Goal: Task Accomplishment & Management: Use online tool/utility

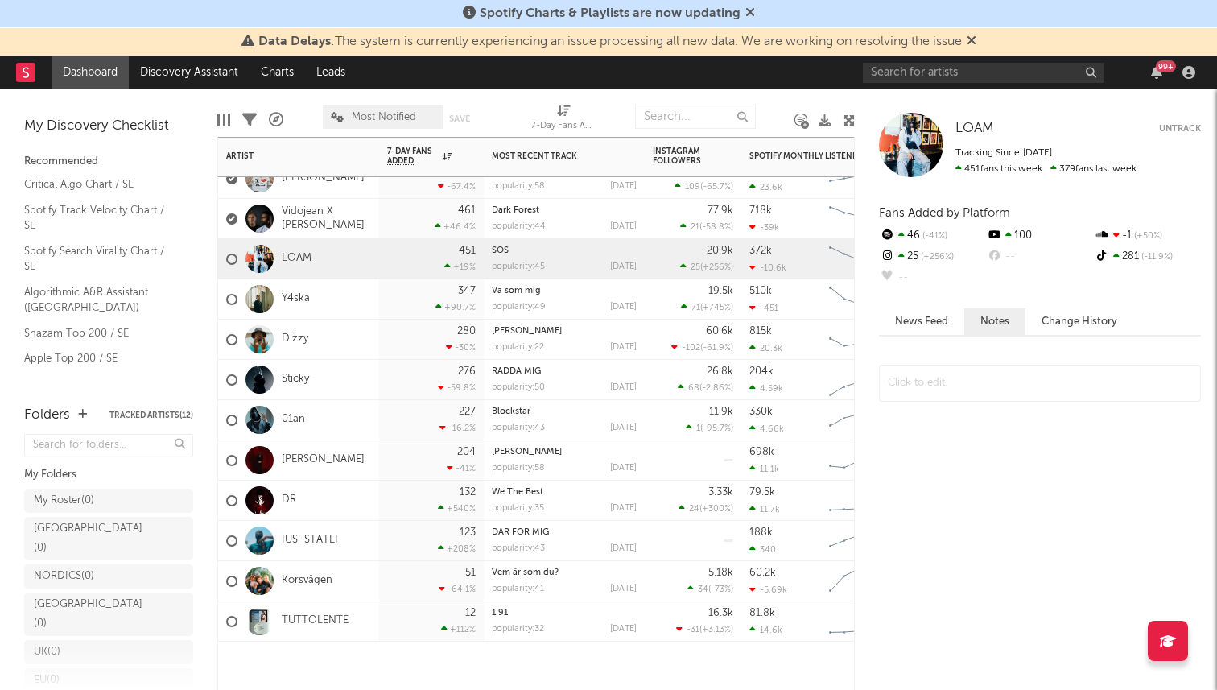
click at [327, 260] on div "LOAM" at bounding box center [298, 259] width 161 height 40
click at [308, 257] on link "LOAM" at bounding box center [297, 259] width 30 height 14
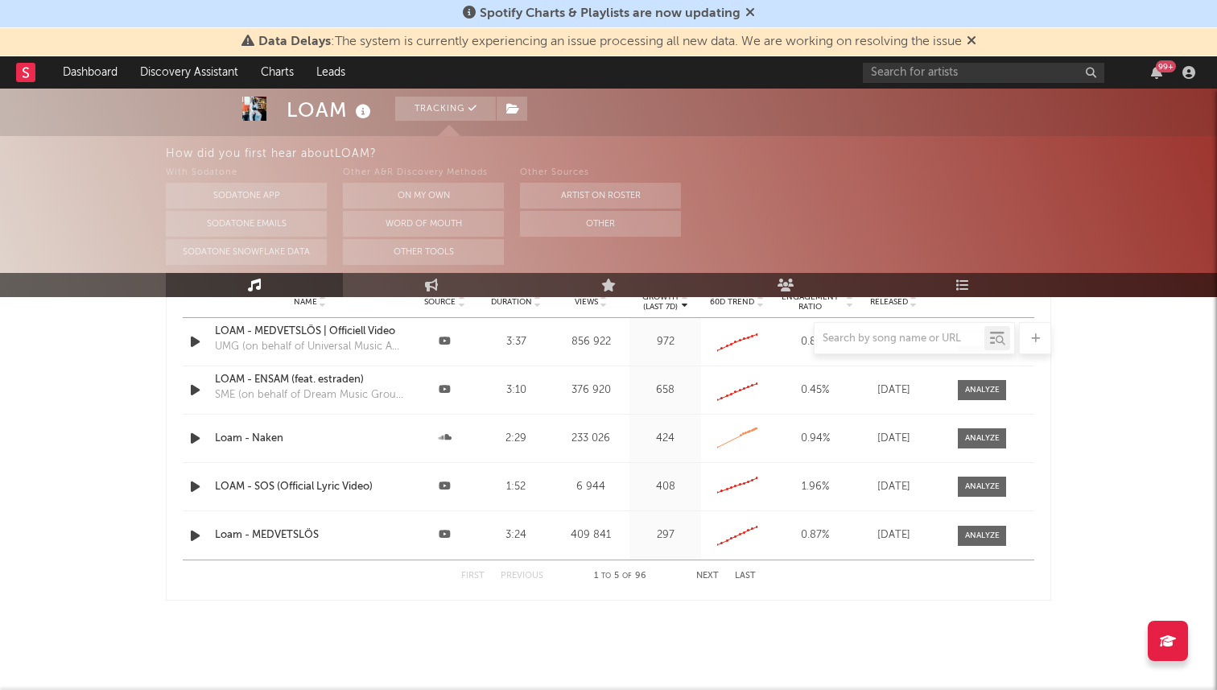
select select "6m"
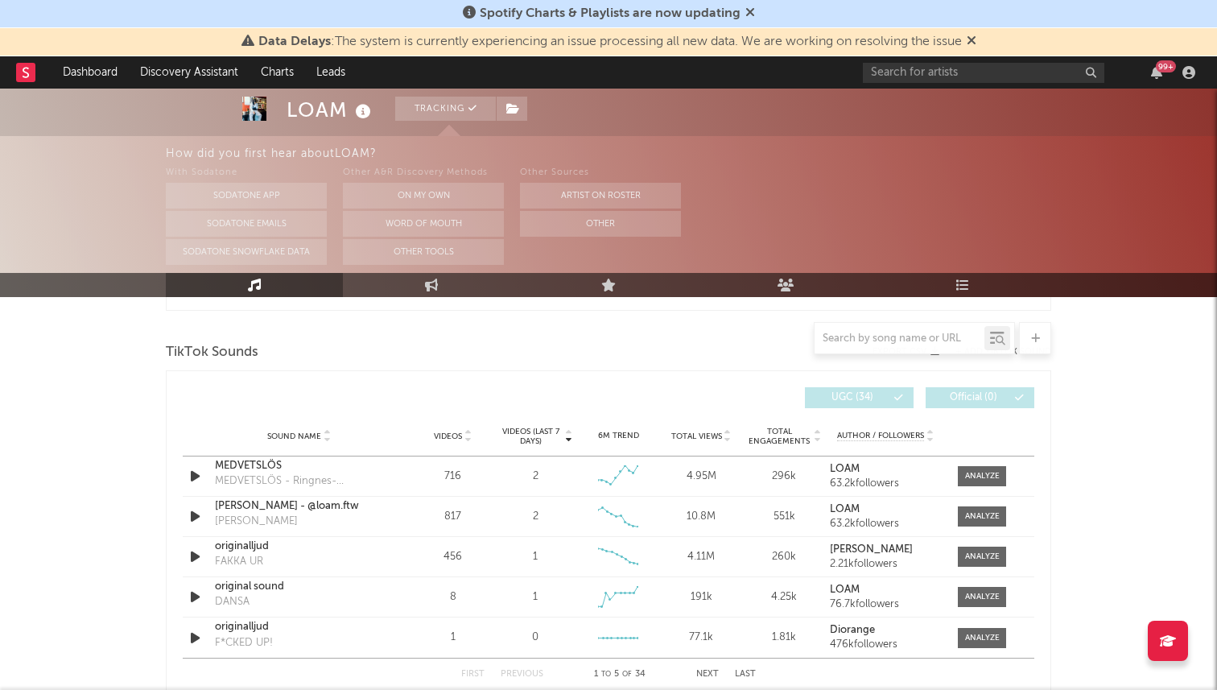
scroll to position [1047, 0]
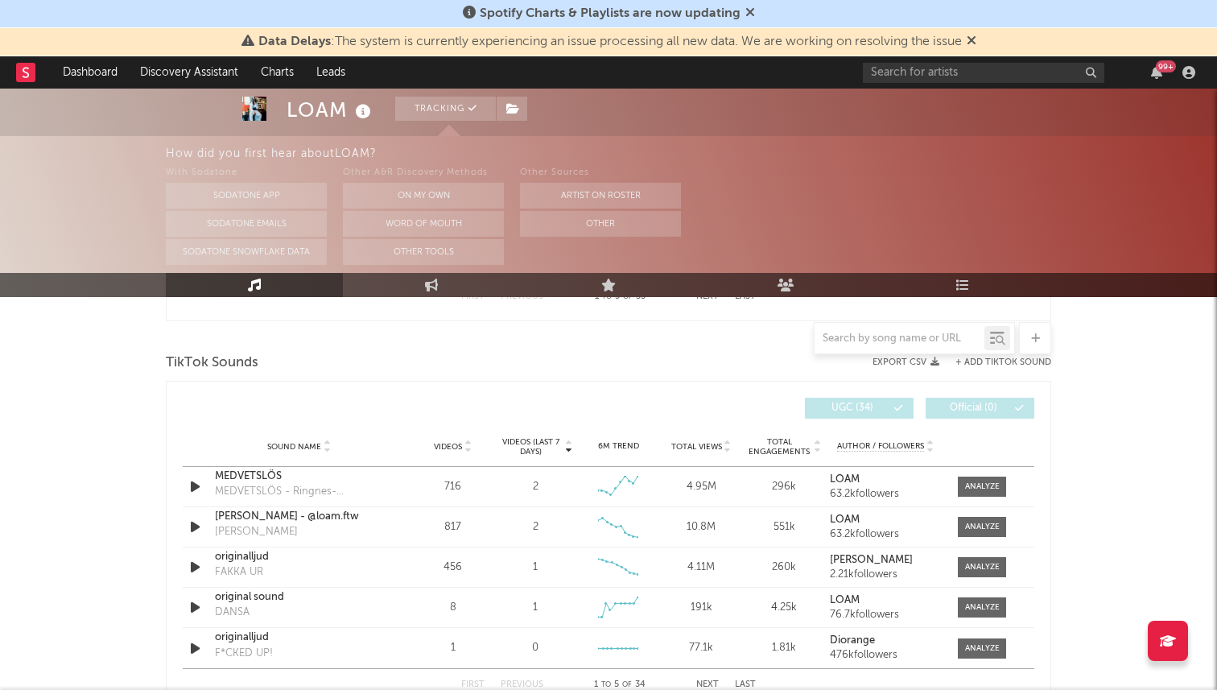
click at [993, 359] on button "+ Add TikTok Sound" at bounding box center [1003, 362] width 96 height 9
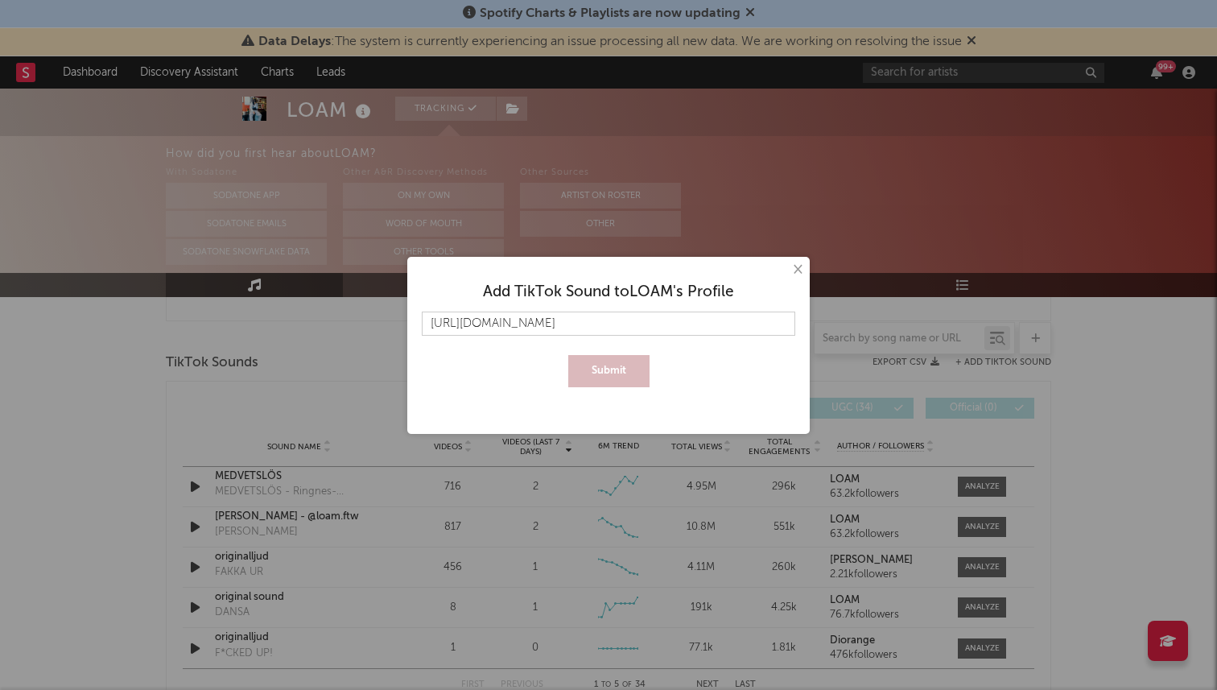
scroll to position [0, 233]
type input "[URL][DOMAIN_NAME]"
click at [619, 369] on button "Submit" at bounding box center [608, 371] width 81 height 32
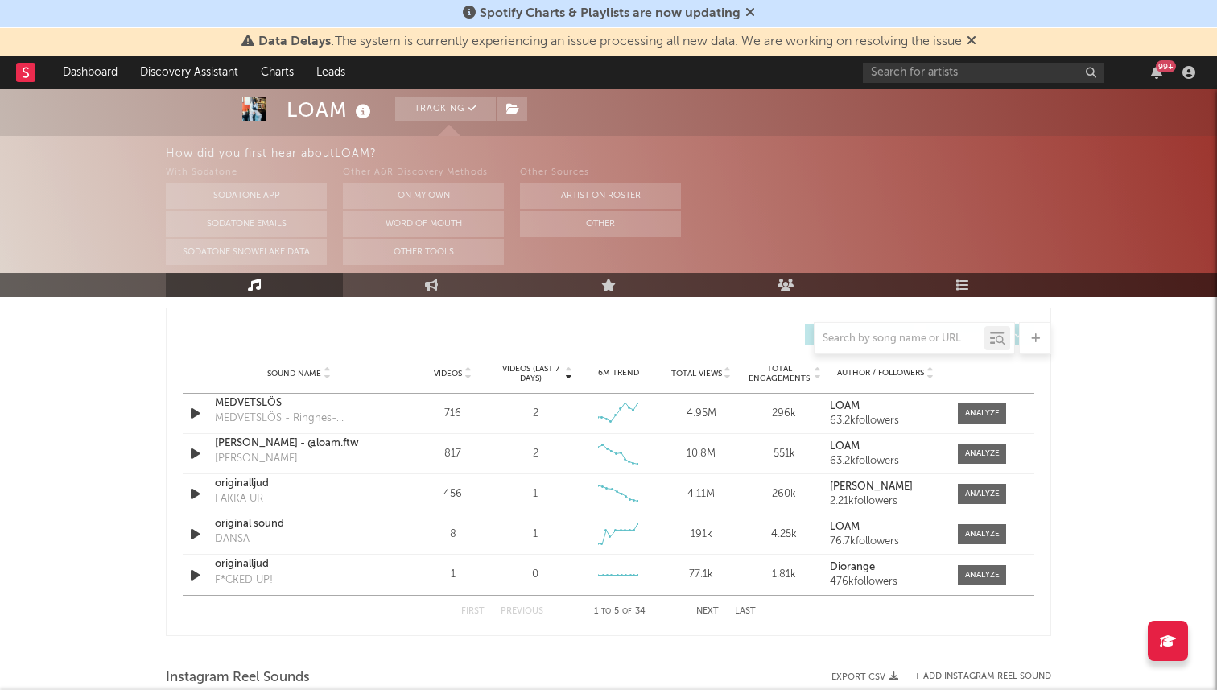
scroll to position [1102, 0]
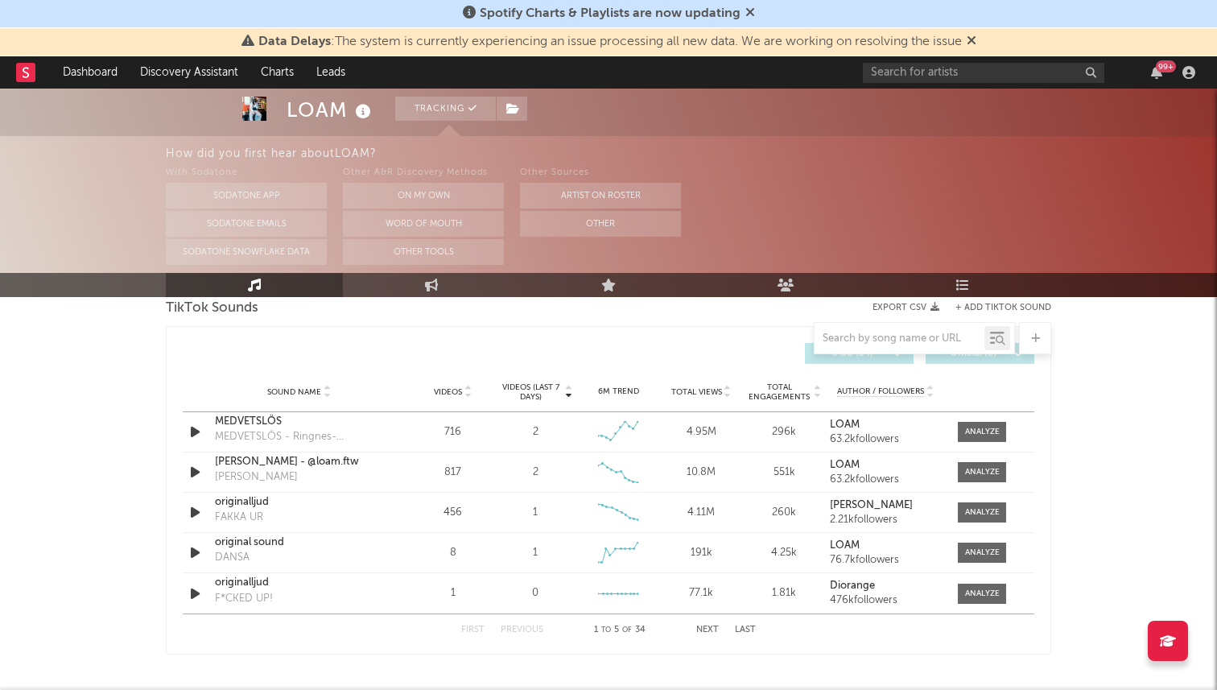
click at [707, 624] on div "First Previous 1 to 5 of 34 Next Last" at bounding box center [608, 629] width 295 height 31
click at [707, 625] on button "Next" at bounding box center [707, 629] width 23 height 9
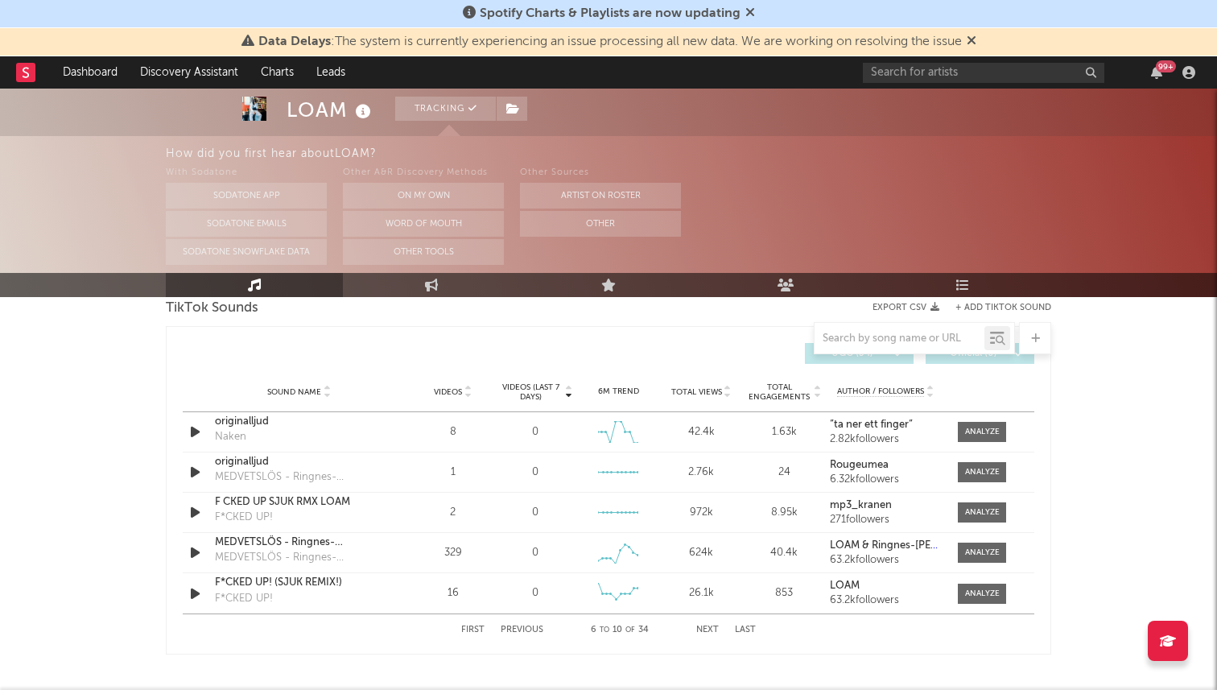
click at [707, 625] on button "Next" at bounding box center [707, 629] width 23 height 9
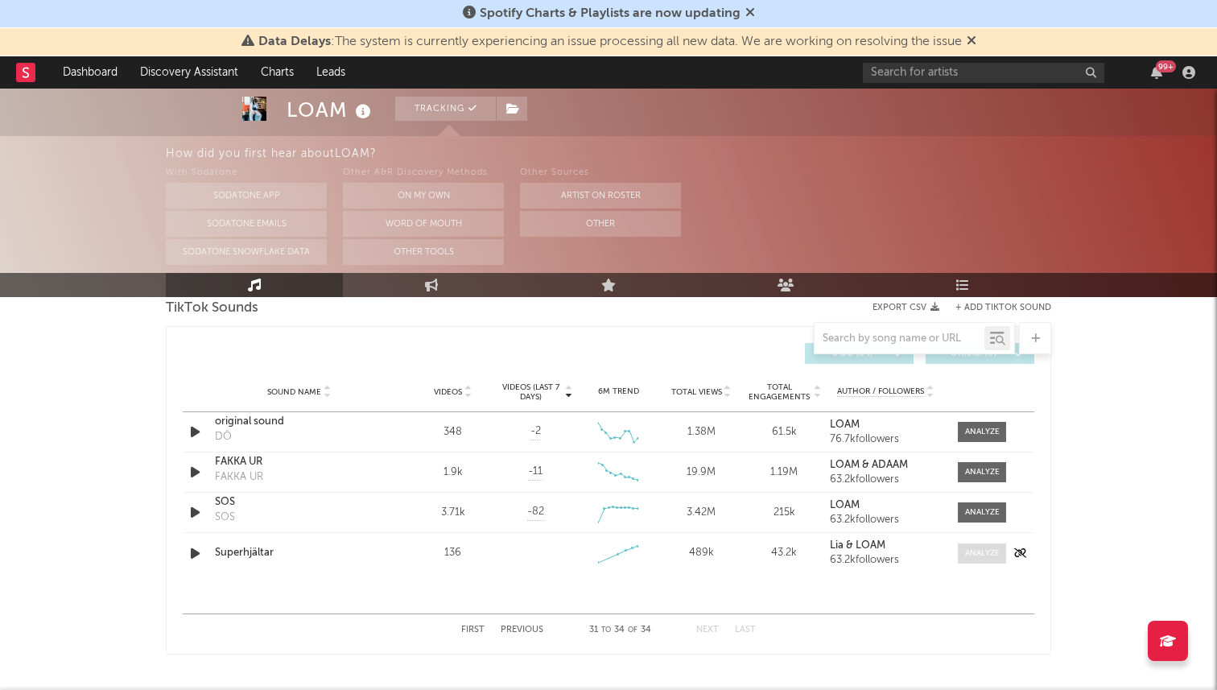
click at [992, 548] on div at bounding box center [982, 553] width 35 height 12
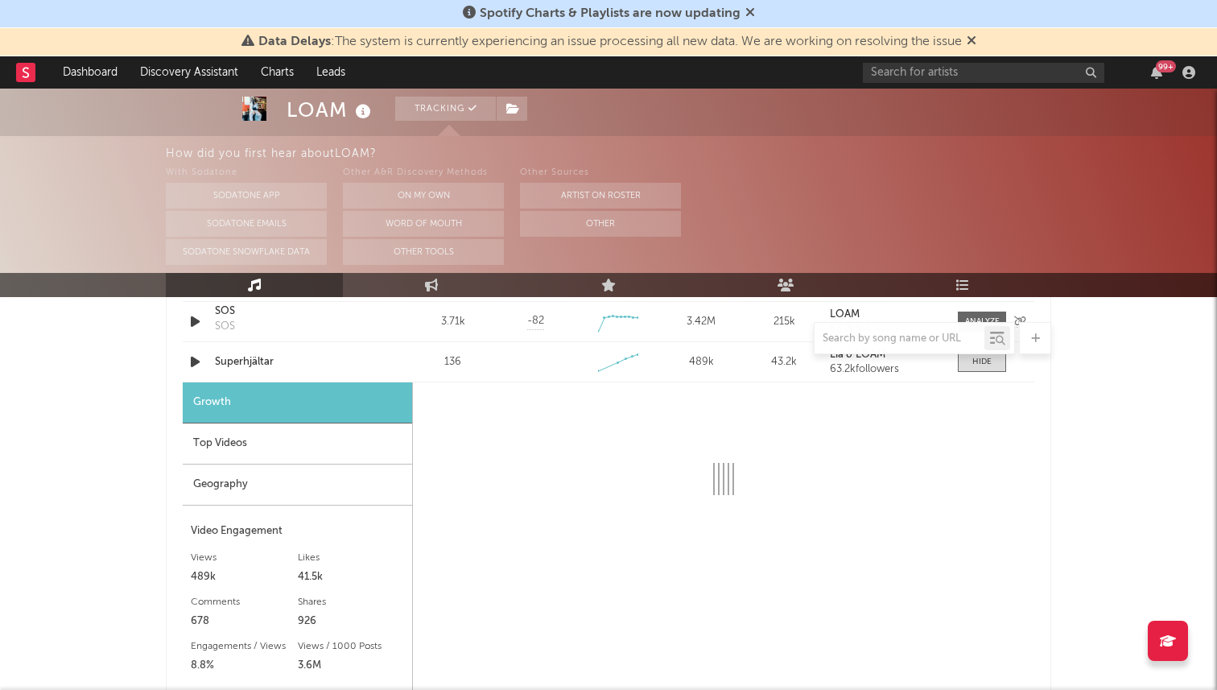
select select "1w"
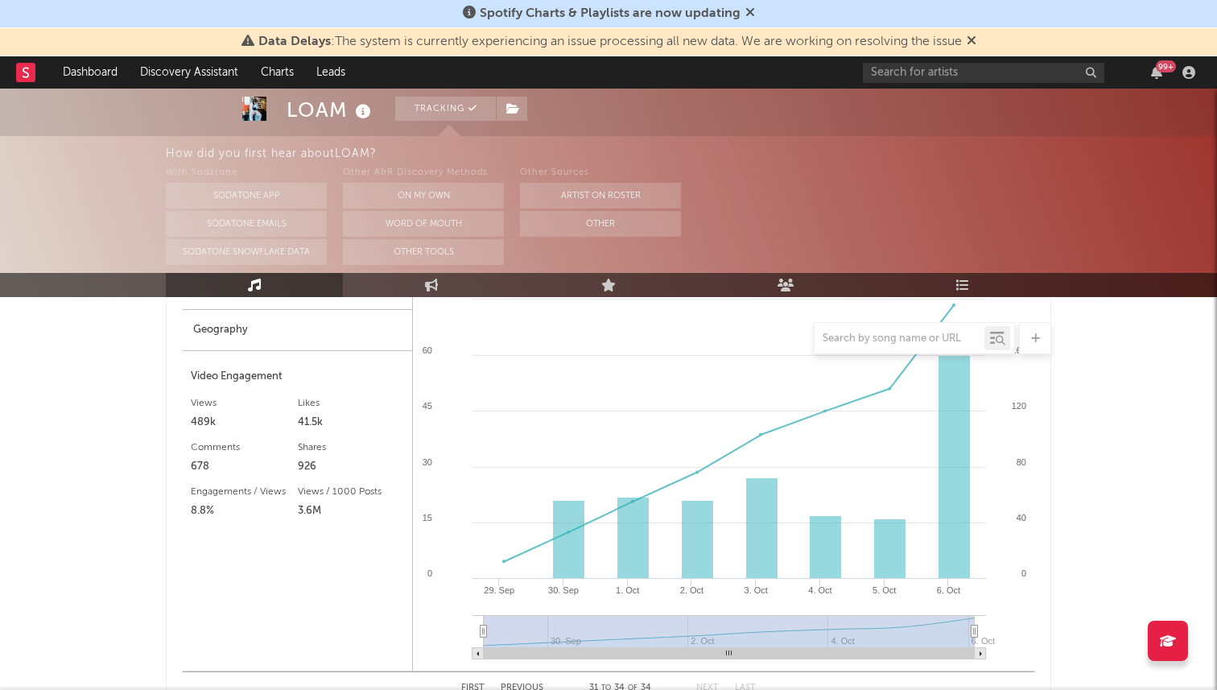
scroll to position [1454, 0]
